Goal: Task Accomplishment & Management: Use online tool/utility

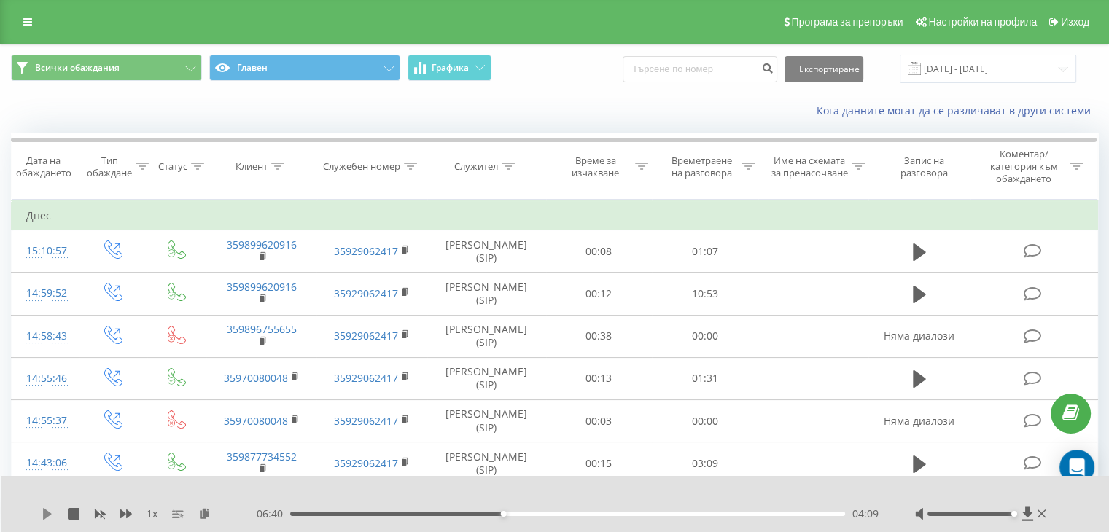
click at [44, 508] on icon at bounding box center [48, 514] width 12 height 12
click at [472, 517] on div "- 10:49 00:00 00:00" at bounding box center [565, 514] width 625 height 15
click at [472, 516] on div "- 10:49 00:00 00:00" at bounding box center [565, 514] width 625 height 15
click at [477, 514] on div "00:00" at bounding box center [567, 514] width 555 height 4
drag, startPoint x: 1010, startPoint y: 512, endPoint x: 1026, endPoint y: 512, distance: 16.8
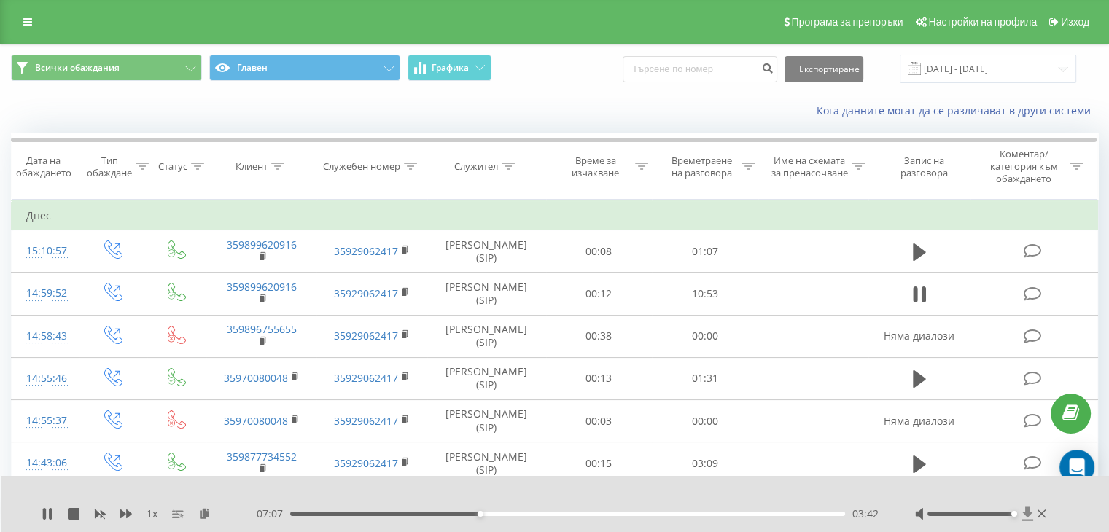
click at [1026, 512] on div at bounding box center [982, 514] width 134 height 15
click at [45, 511] on icon at bounding box center [44, 514] width 3 height 12
click at [51, 522] on div "1 x - 05:23 05:26 05:26" at bounding box center [555, 504] width 1109 height 56
click at [46, 512] on icon at bounding box center [47, 514] width 9 height 12
click at [46, 512] on icon at bounding box center [48, 514] width 12 height 12
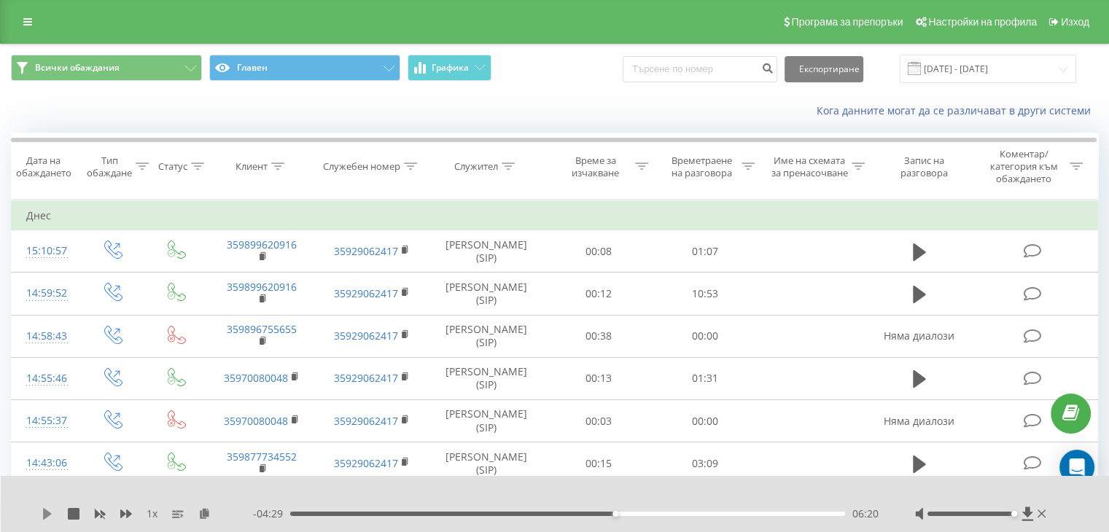
click at [47, 510] on icon at bounding box center [48, 514] width 12 height 12
click at [43, 513] on icon at bounding box center [44, 514] width 3 height 12
click at [43, 512] on icon at bounding box center [47, 514] width 9 height 12
click at [46, 517] on icon at bounding box center [48, 514] width 12 height 12
